Goal: Task Accomplishment & Management: Use online tool/utility

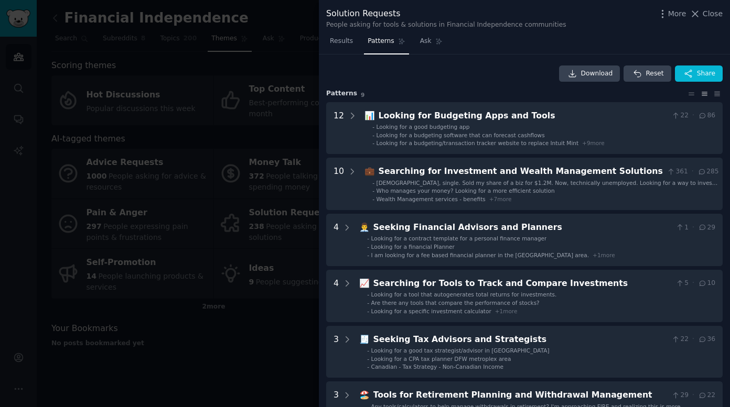
click at [265, 360] on div at bounding box center [365, 203] width 730 height 407
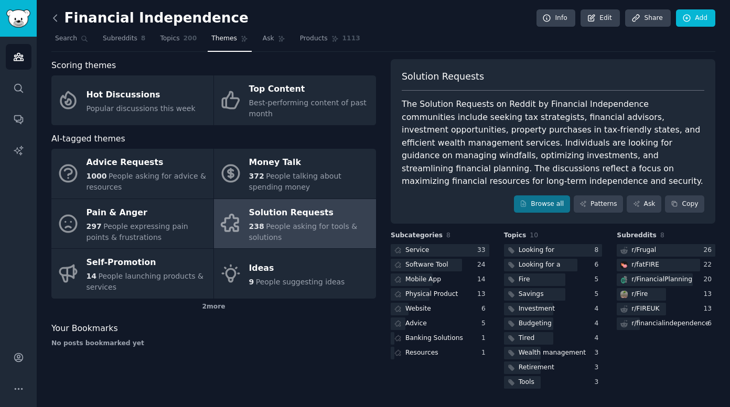
click at [59, 16] on icon at bounding box center [55, 18] width 11 height 11
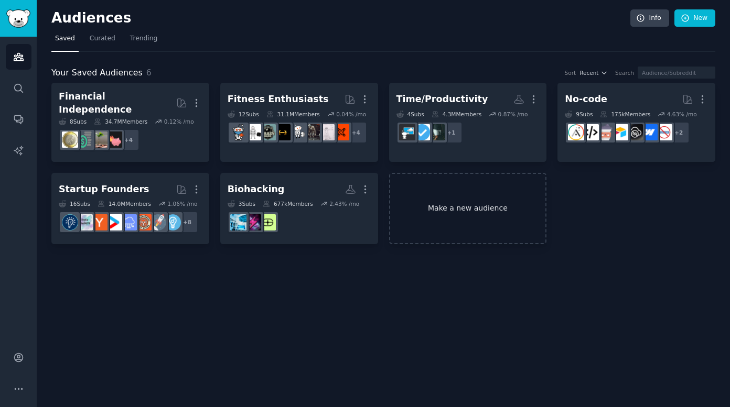
click at [453, 201] on link "Make a new audience" at bounding box center [468, 209] width 158 height 72
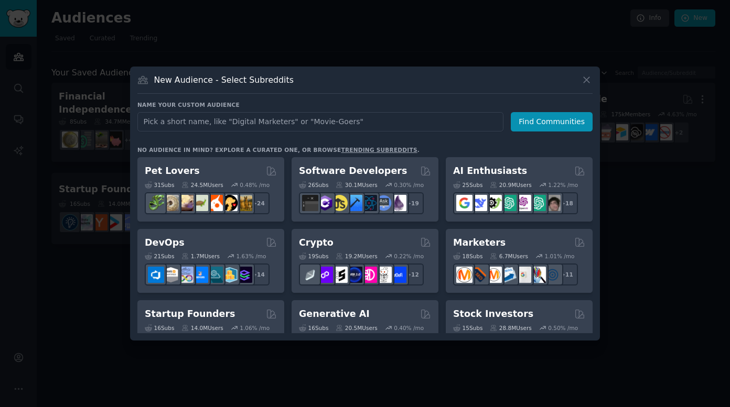
click at [242, 120] on input "text" at bounding box center [320, 121] width 366 height 19
type input "supplements"
click at [552, 116] on button "Find Communities" at bounding box center [551, 121] width 82 height 19
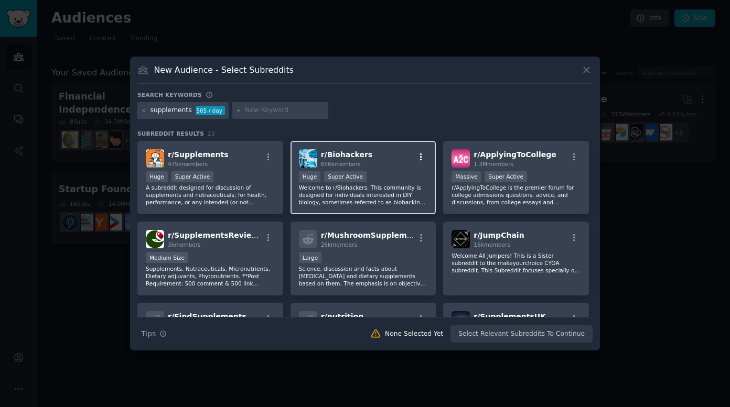
click at [418, 156] on icon "button" at bounding box center [420, 157] width 9 height 9
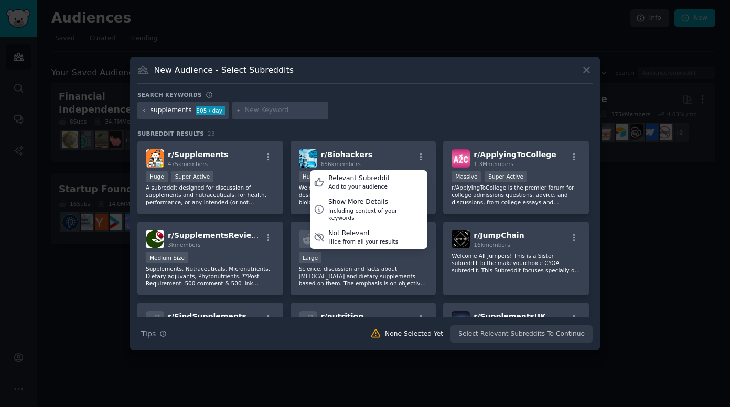
click at [422, 127] on div "Search keywords supplements 505 / day Subreddit Results 23 r/ Supplements 475k …" at bounding box center [364, 217] width 455 height 252
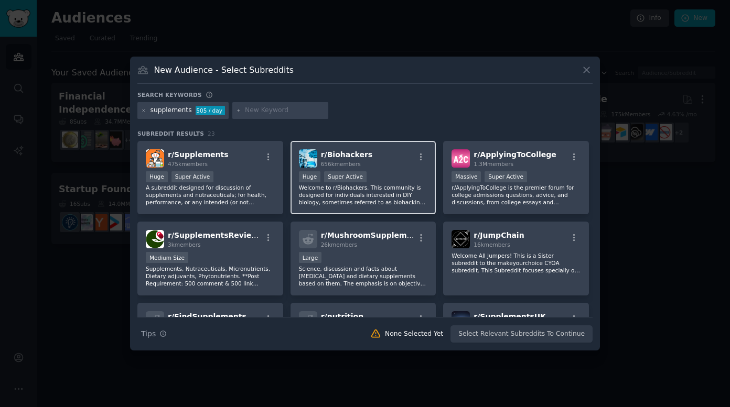
click at [353, 192] on p "Welcome to r/Biohackers. This community is designed for individuals interested …" at bounding box center [363, 195] width 129 height 22
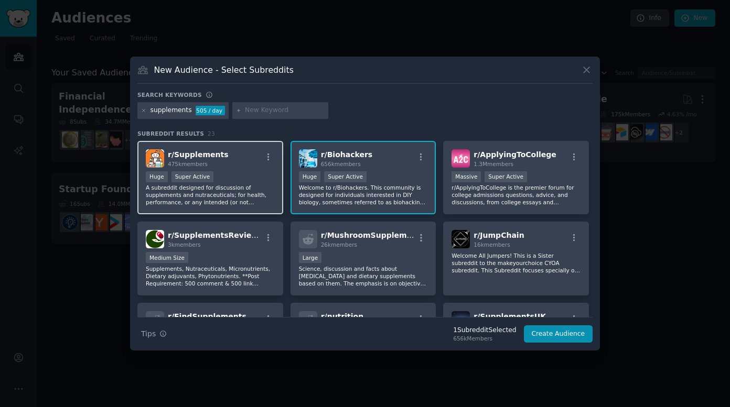
click at [248, 184] on p "A subreddit designed for discussion of supplements and nutraceuticals; for heal…" at bounding box center [210, 195] width 129 height 22
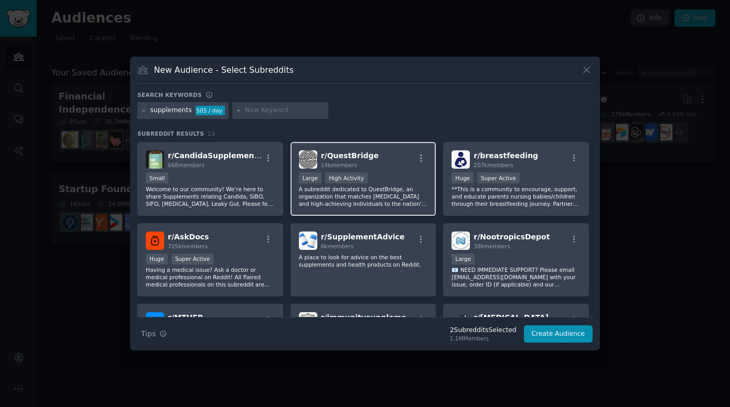
scroll to position [265, 0]
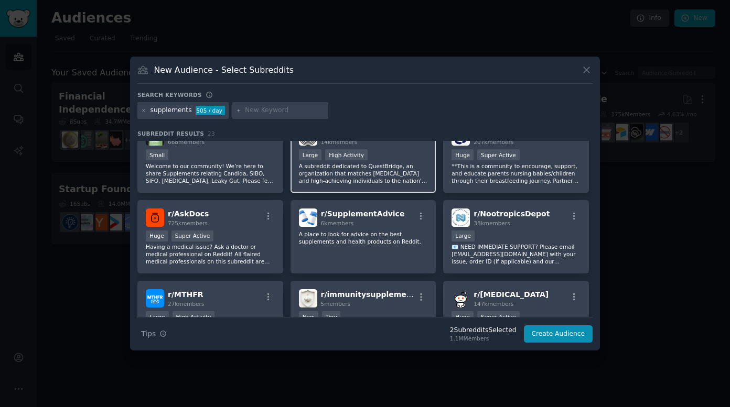
click at [389, 257] on div "r/ SupplementAdvice 6k members A place to look for advice on the best supplemen…" at bounding box center [363, 237] width 146 height 74
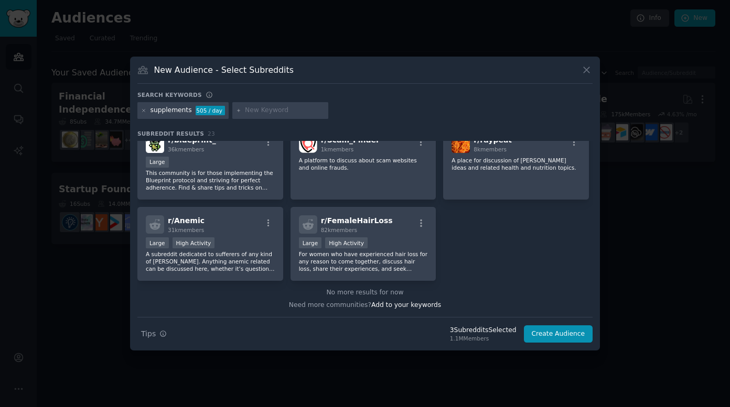
scroll to position [501, 0]
drag, startPoint x: 567, startPoint y: 335, endPoint x: 486, endPoint y: 173, distance: 181.2
click at [487, 173] on div "Search keywords supplements 505 / day Subreddit Results 23 r/ Supplements 475k …" at bounding box center [364, 217] width 455 height 252
click at [274, 111] on input "text" at bounding box center [285, 110] width 80 height 9
type input "biohack"
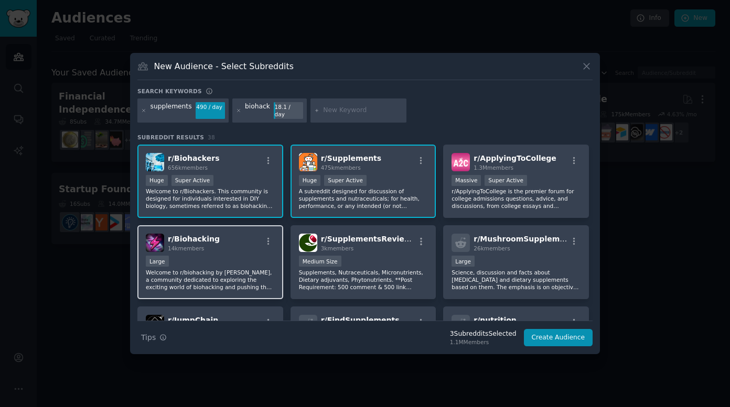
click at [220, 245] on div "r/ Biohacking 14k members" at bounding box center [210, 243] width 129 height 18
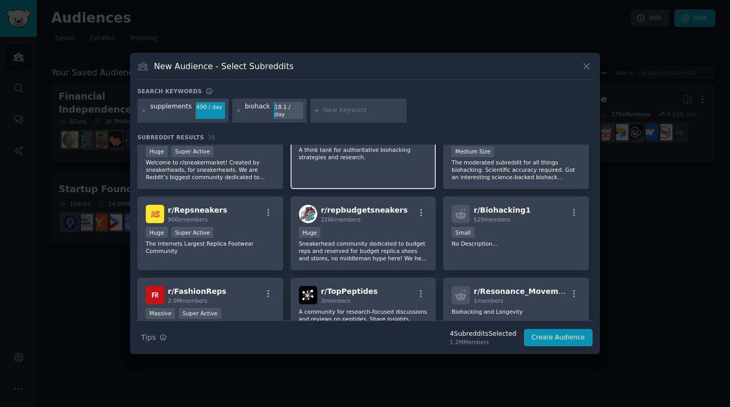
scroll to position [358, 0]
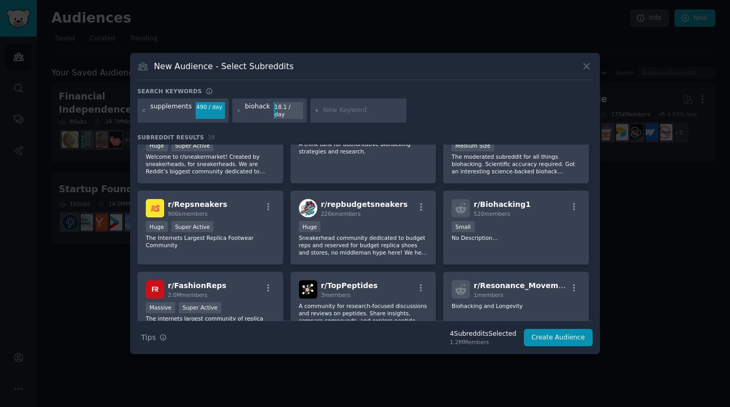
click at [329, 106] on input "text" at bounding box center [363, 110] width 80 height 9
type input "pill tracker"
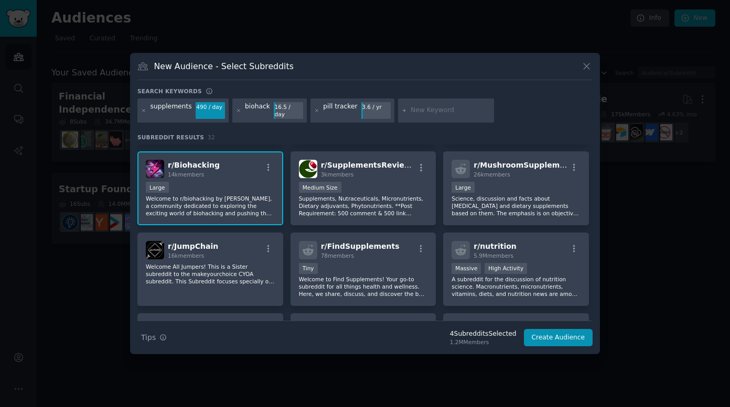
scroll to position [63, 0]
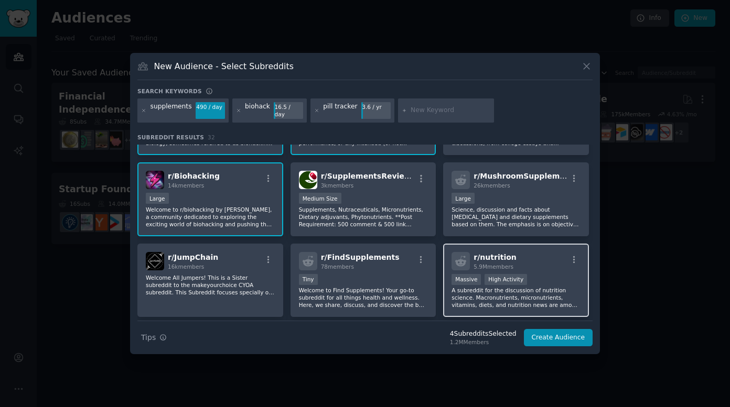
click at [540, 245] on div "r/ nutrition 5.9M members Massive High Activity A subreddit for the discussion …" at bounding box center [516, 281] width 146 height 74
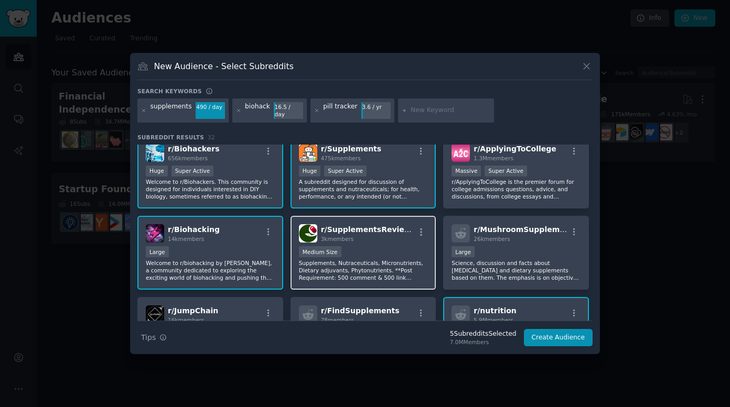
scroll to position [0, 0]
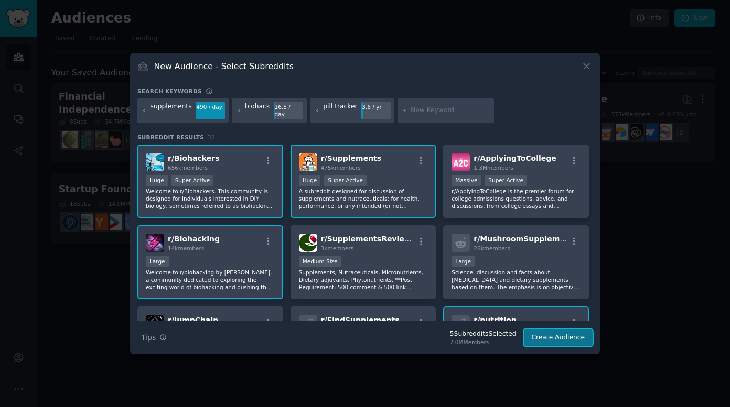
click at [549, 338] on button "Create Audience" at bounding box center [558, 338] width 69 height 18
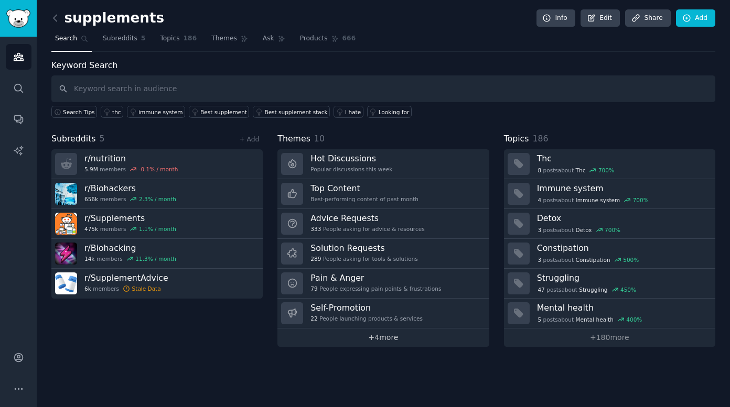
click at [390, 340] on link "+ 4 more" at bounding box center [382, 338] width 211 height 18
